Goal: Understand process/instructions

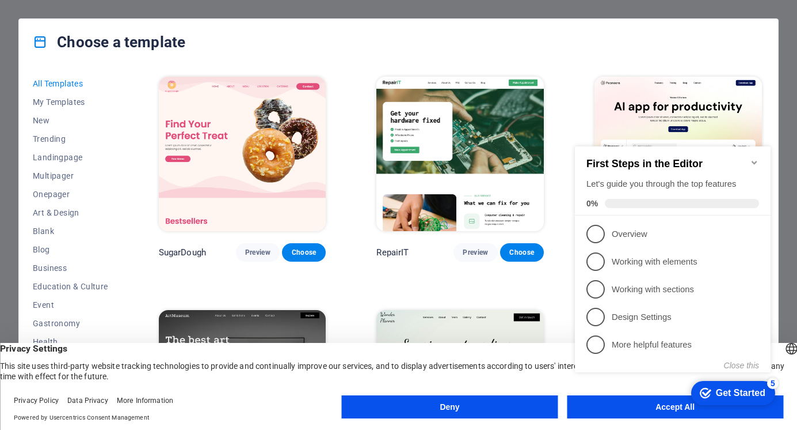
click at [755, 161] on icon "Minimize checklist" at bounding box center [754, 162] width 5 height 3
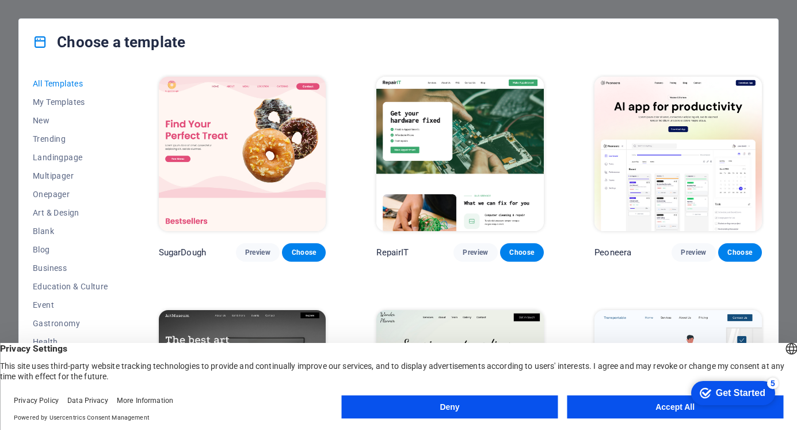
click at [639, 401] on button "Accept All" at bounding box center [675, 406] width 217 height 23
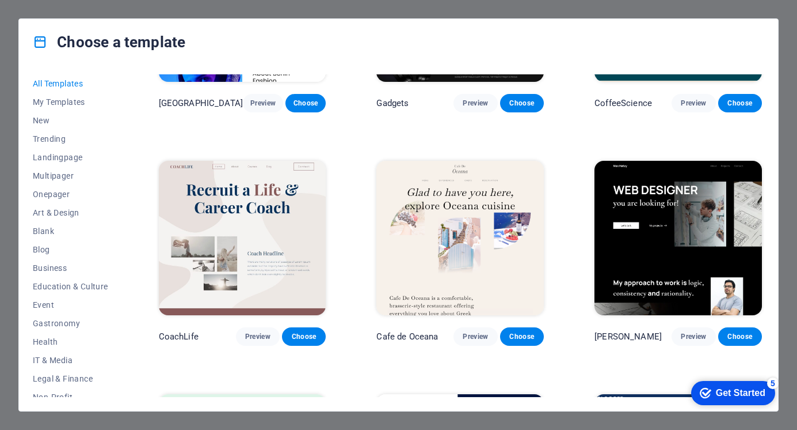
scroll to position [2748, 0]
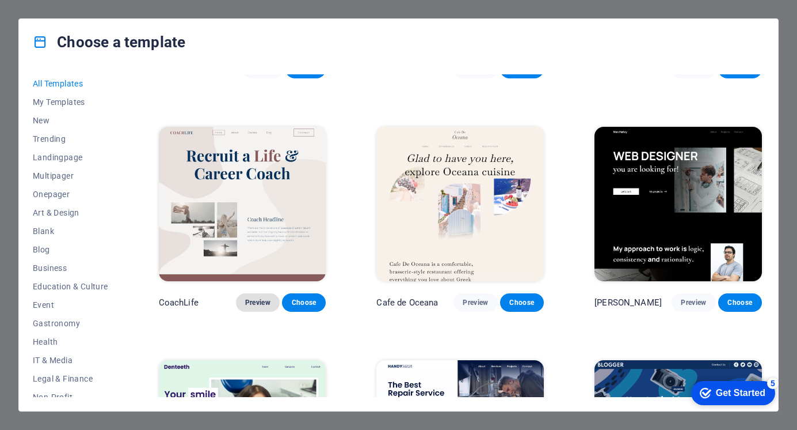
click at [248, 298] on span "Preview" at bounding box center [257, 302] width 25 height 9
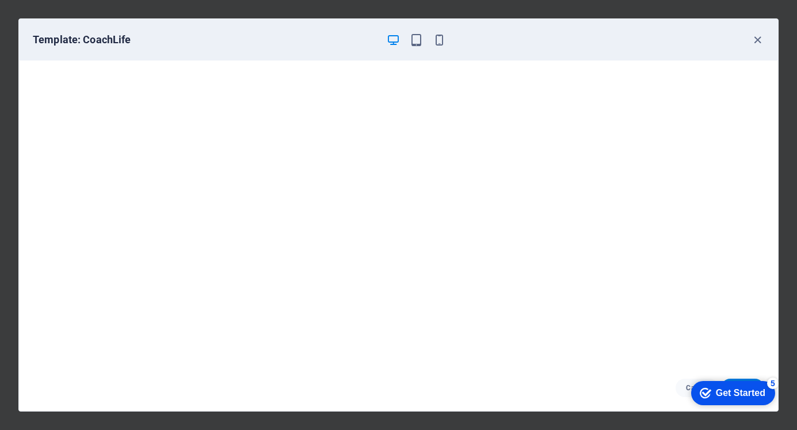
click at [737, 390] on div "Get Started" at bounding box center [741, 393] width 50 height 10
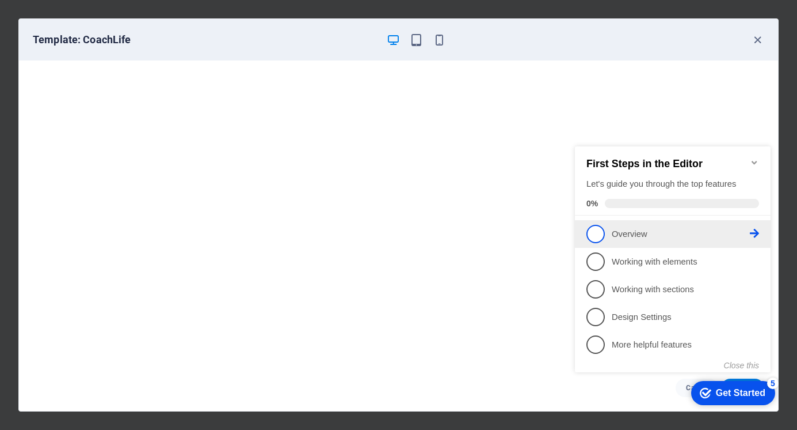
click at [619, 238] on link "1 Overview - incomplete" at bounding box center [673, 234] width 173 height 18
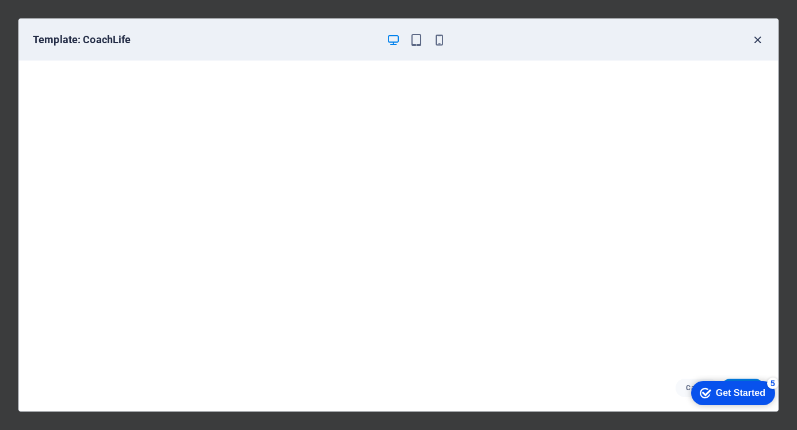
click at [757, 37] on icon "button" at bounding box center [757, 39] width 13 height 13
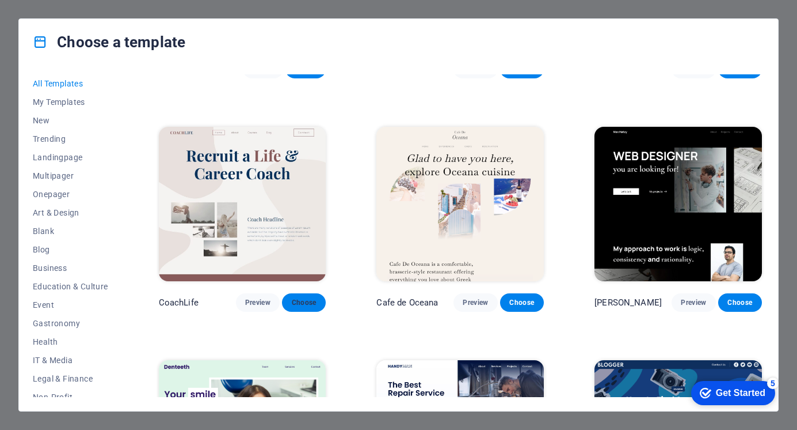
click at [306, 298] on span "Choose" at bounding box center [303, 302] width 25 height 9
